Goal: Information Seeking & Learning: Learn about a topic

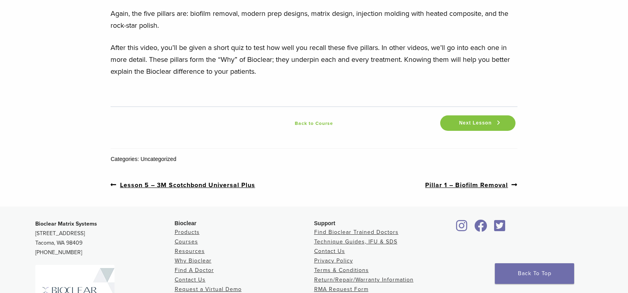
scroll to position [1307, 0]
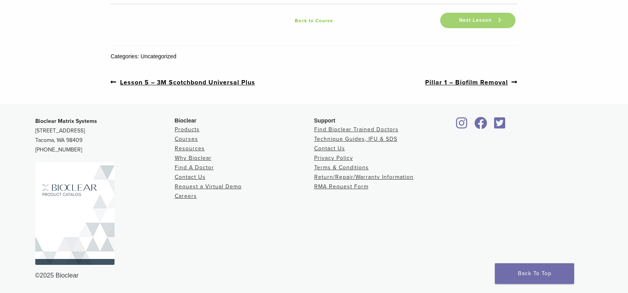
click at [467, 23] on span "Next Lesson" at bounding box center [475, 20] width 42 height 6
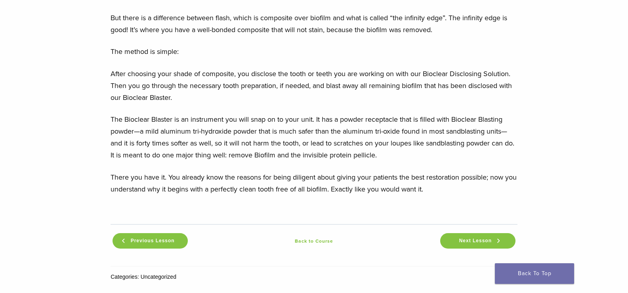
scroll to position [911, 0]
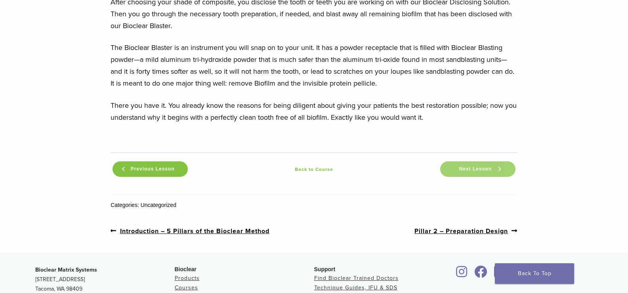
click at [480, 169] on span "Next Lesson" at bounding box center [475, 169] width 42 height 6
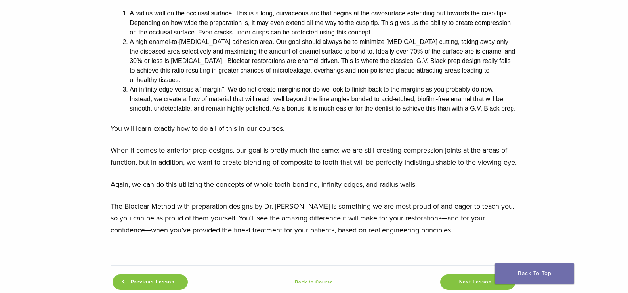
scroll to position [871, 0]
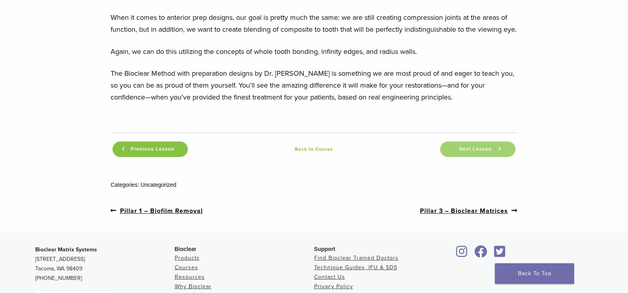
click at [461, 146] on span "Next Lesson" at bounding box center [475, 149] width 42 height 6
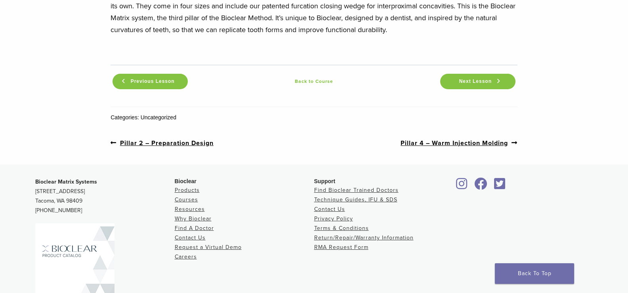
scroll to position [1148, 0]
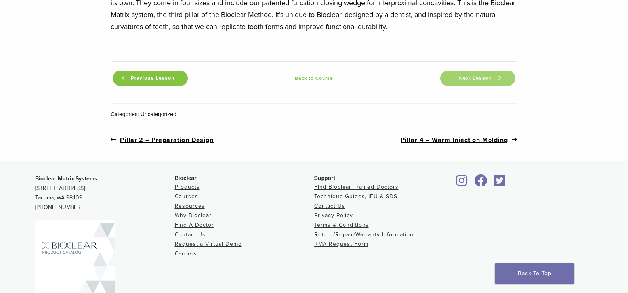
click at [469, 75] on span "Next Lesson" at bounding box center [475, 78] width 42 height 6
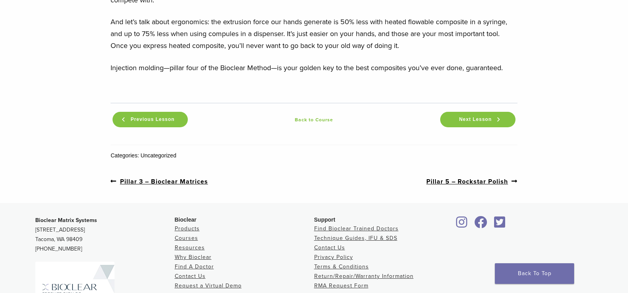
scroll to position [871, 0]
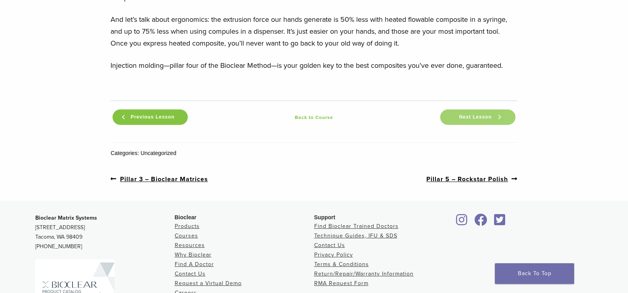
click at [469, 116] on span "Next Lesson" at bounding box center [475, 117] width 42 height 6
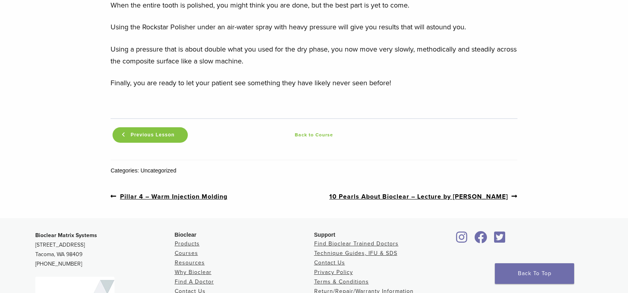
scroll to position [911, 0]
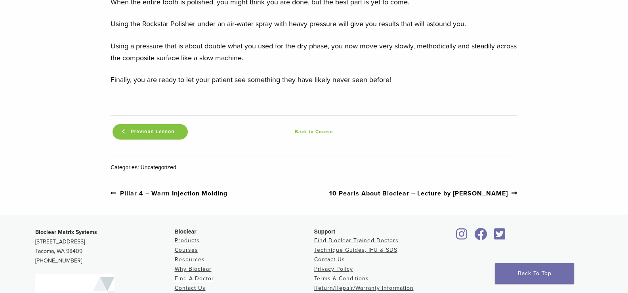
click at [323, 127] on link "Back to Course" at bounding box center [314, 132] width 248 height 10
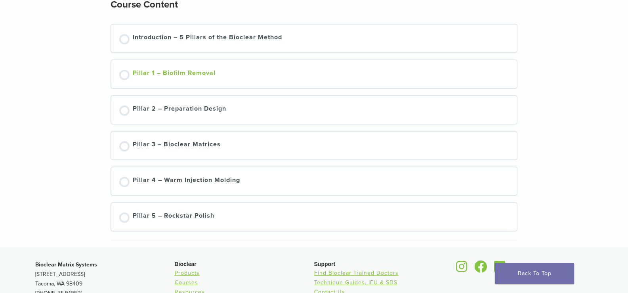
scroll to position [119, 0]
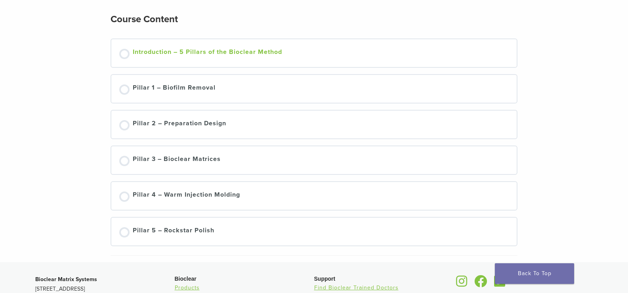
click at [126, 55] on div at bounding box center [124, 54] width 10 height 10
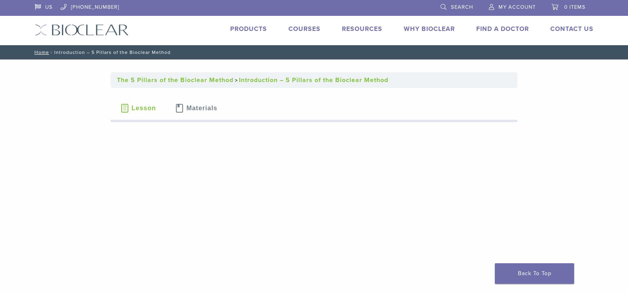
click at [310, 32] on link "Courses" at bounding box center [304, 29] width 32 height 8
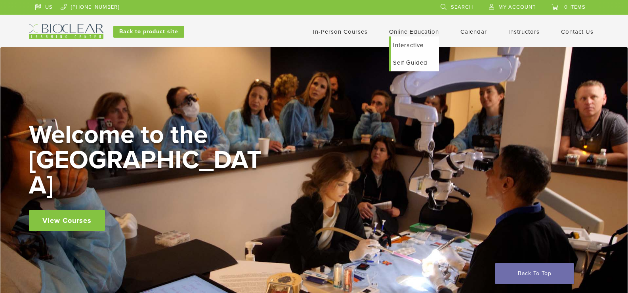
click at [413, 64] on link "Self Guided" at bounding box center [415, 62] width 48 height 17
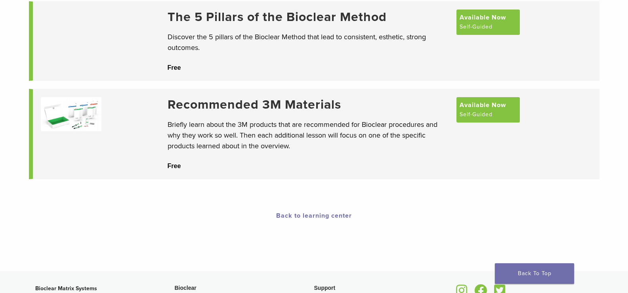
scroll to position [79, 0]
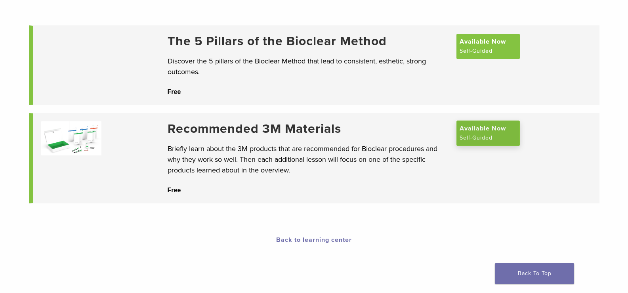
click at [493, 133] on span "Available Now" at bounding box center [482, 129] width 46 height 10
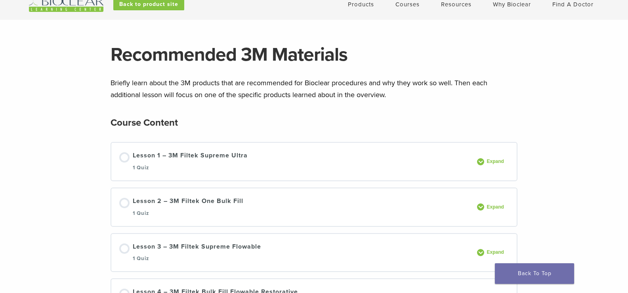
scroll to position [40, 0]
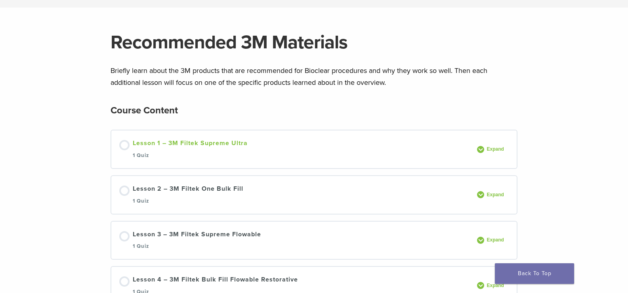
click at [148, 143] on div "Lesson 1 – 3M Filtek Supreme Ultra 1 Quiz" at bounding box center [190, 149] width 115 height 22
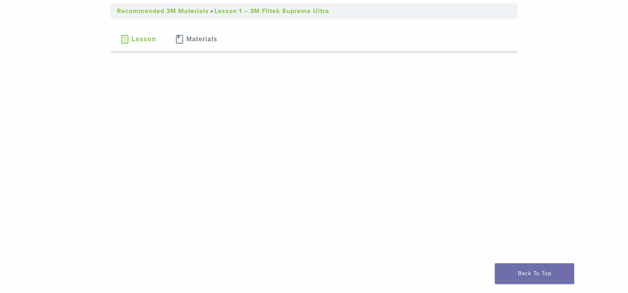
scroll to position [40, 0]
